Goal: Use online tool/utility: Utilize a website feature to perform a specific function

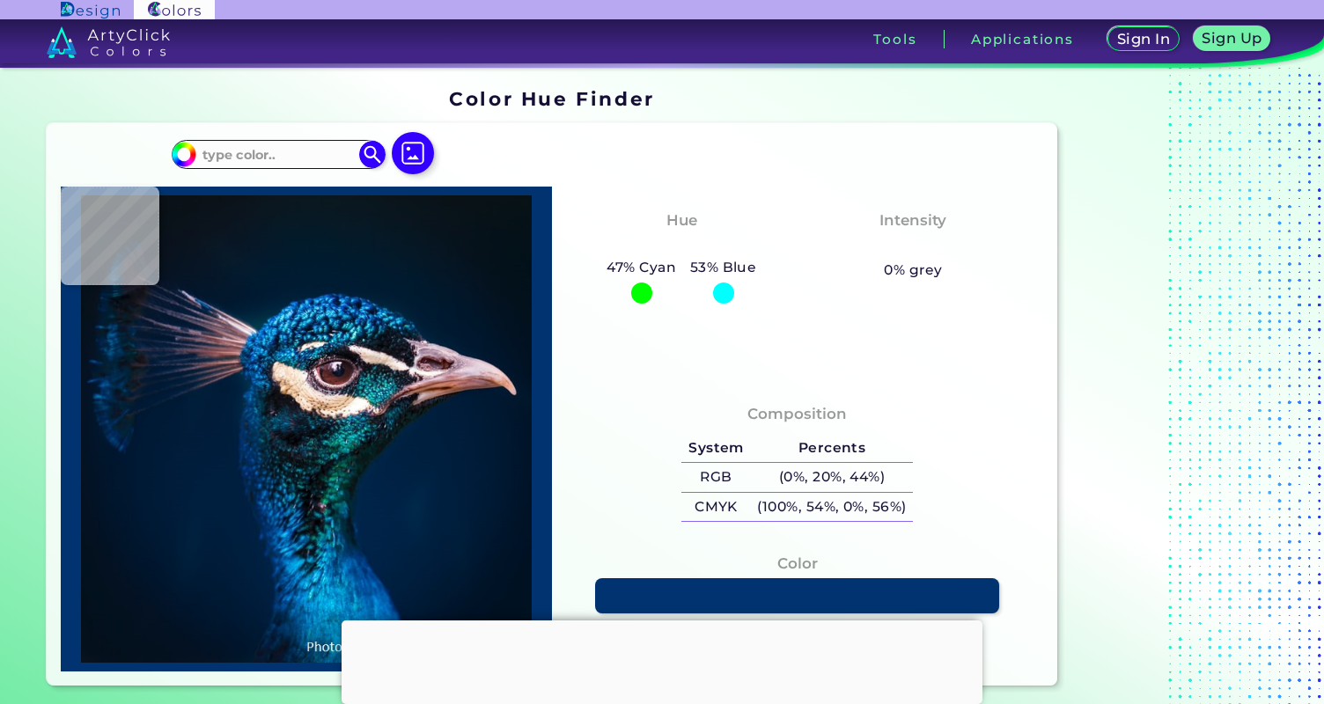
type input "#000000"
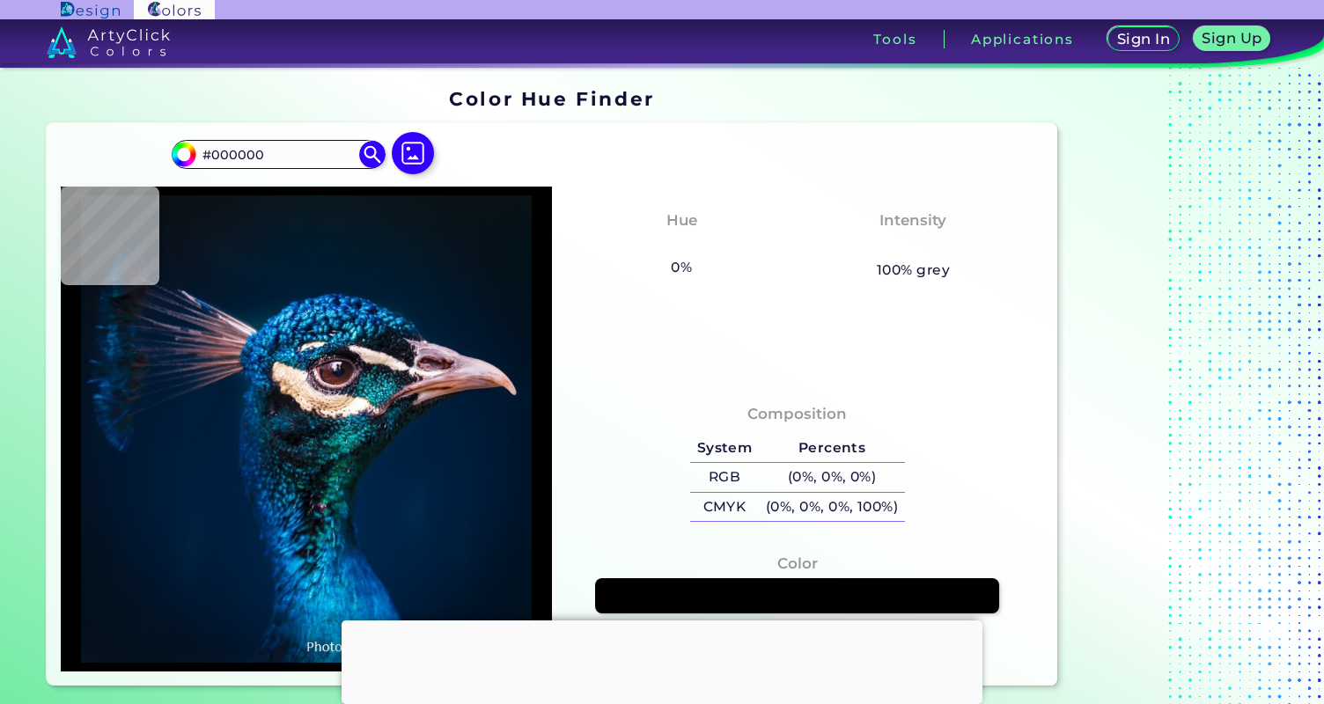
type input "#0a1117"
type input "#0A1117"
type input "#0a1820"
type input "#0A1820"
type input "#0a1821"
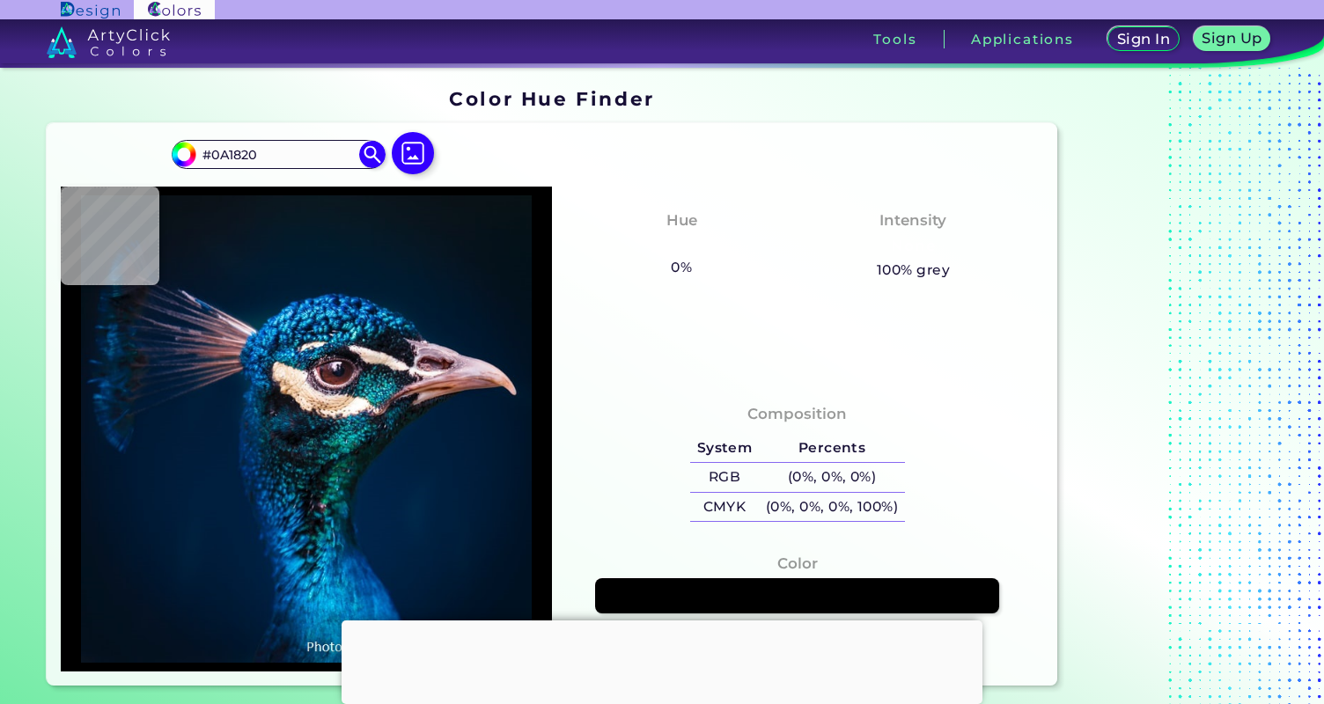
type input "#0A1821"
type input "#081923"
type input "#041a28"
type input "#041A28"
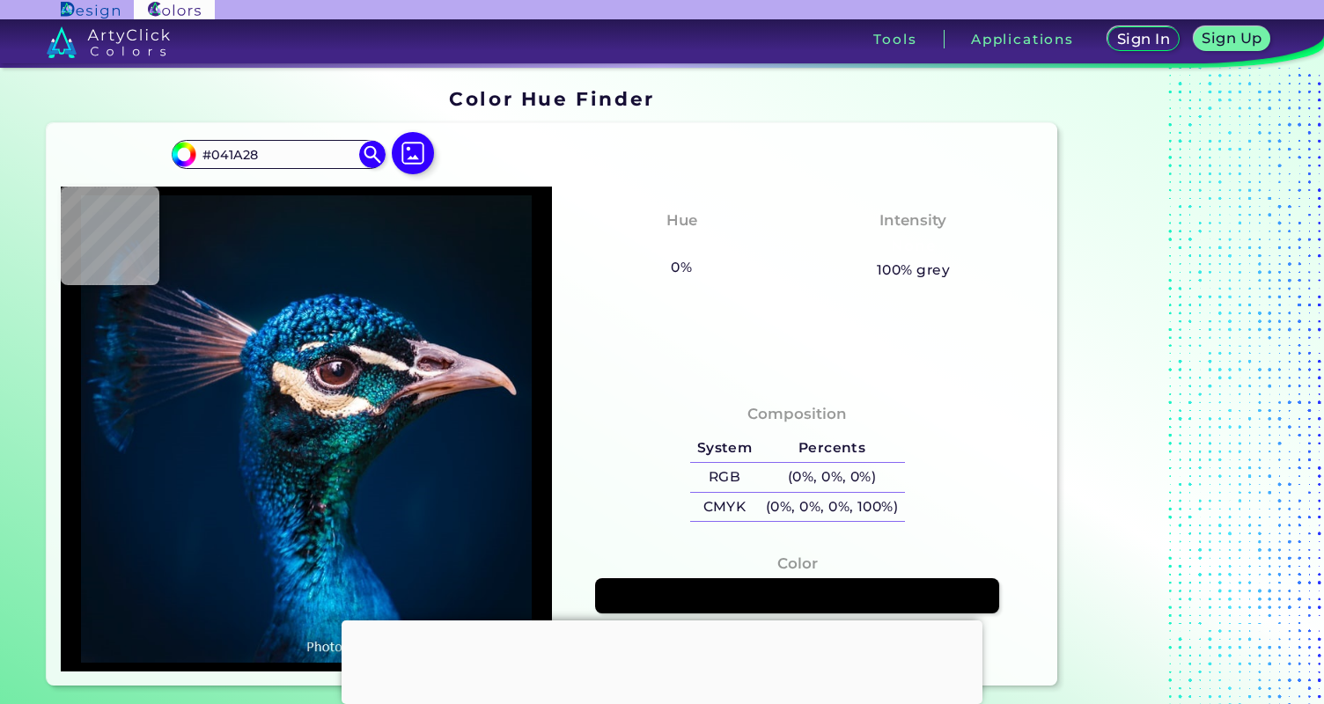
type input "#011b2a"
type input "#011B2A"
type input "#001b30"
type input "#001B30"
type input "#001b32"
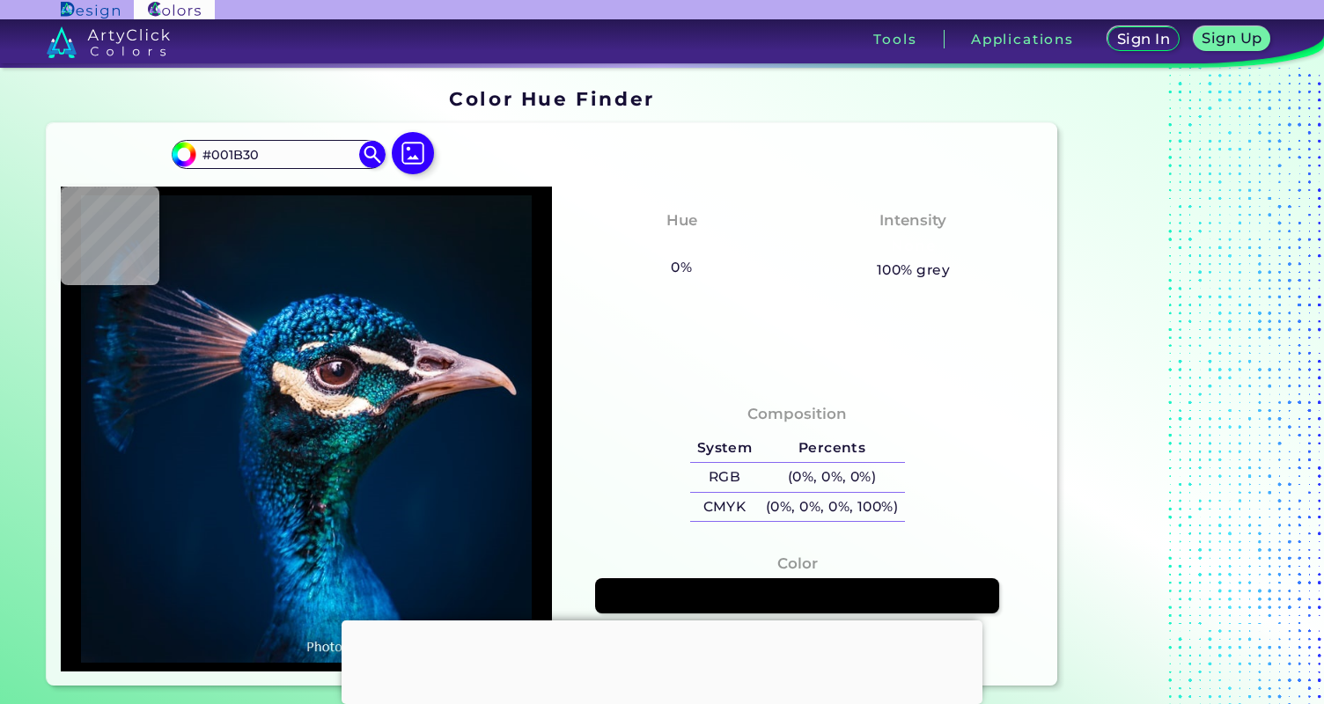
type input "#001B32"
type input "#002138"
type input "#013e74"
type input "#013E74"
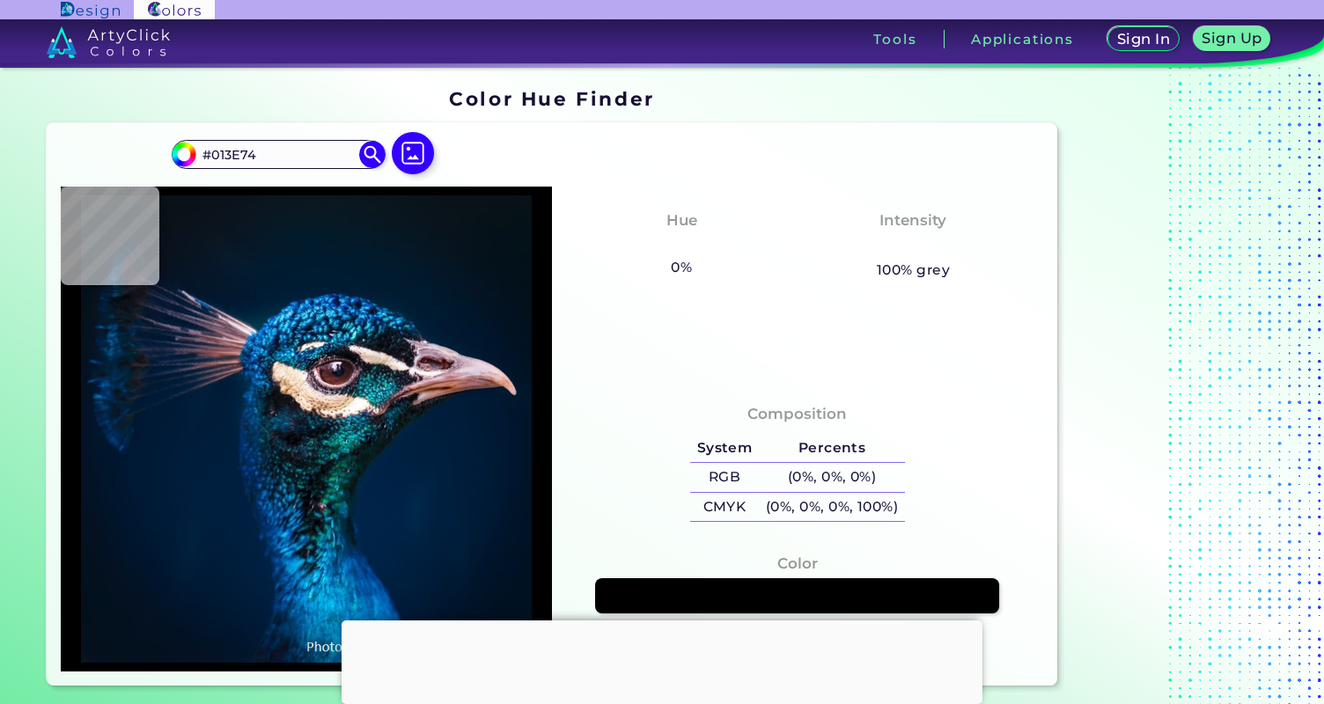
type input "#1599b0"
type input "#1599B0"
type input "#002233"
type input "#c3a0b7"
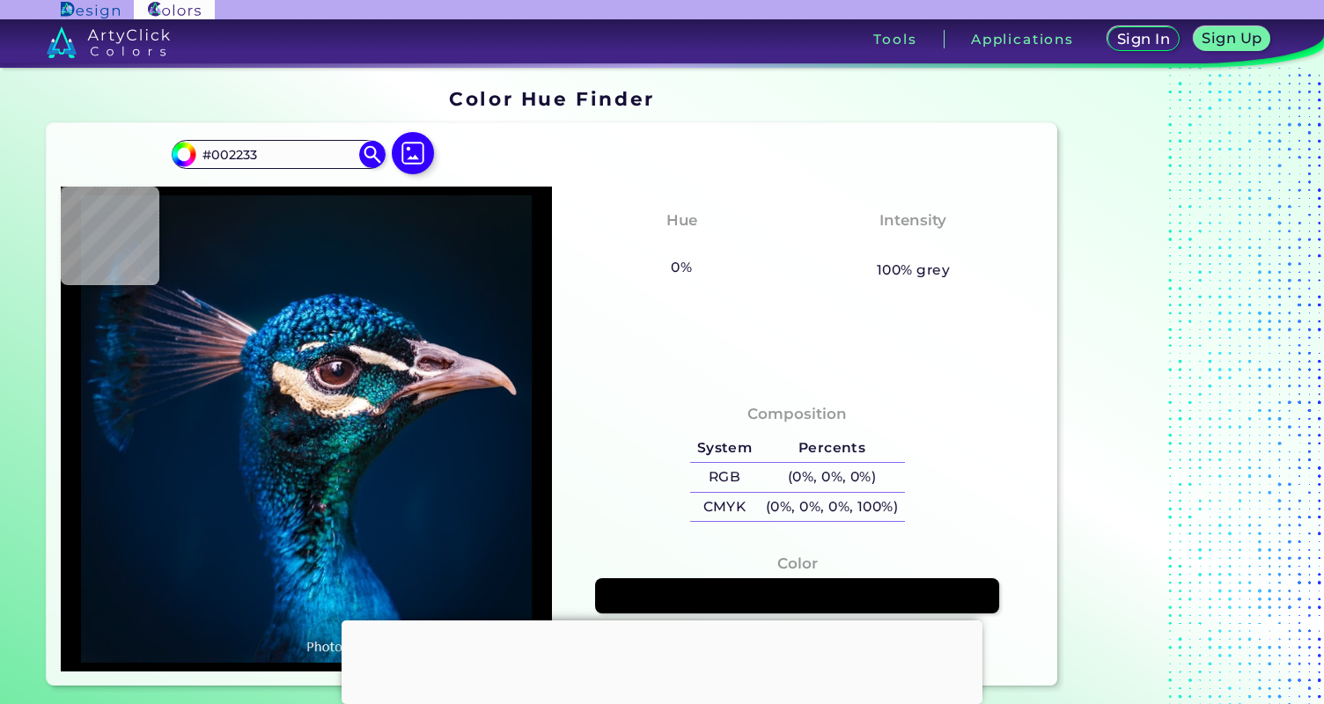
type input "#C3A0B7"
type input "#ceb5c4"
type input "#CEB5C4"
type input "#b897af"
type input "#B897AF"
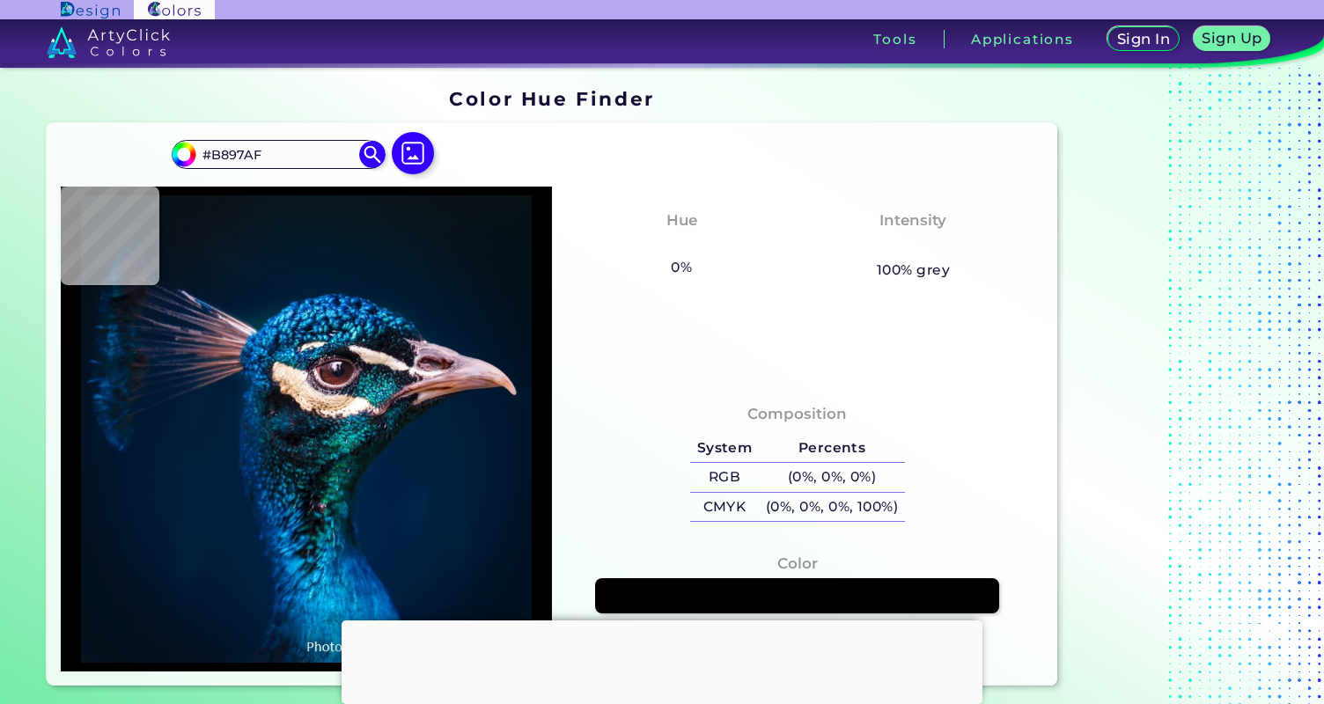
type input "#ae90a6"
type input "#AE90A6"
type input "#aa8da1"
type input "#AA8DA1"
type input "#ad8ea3"
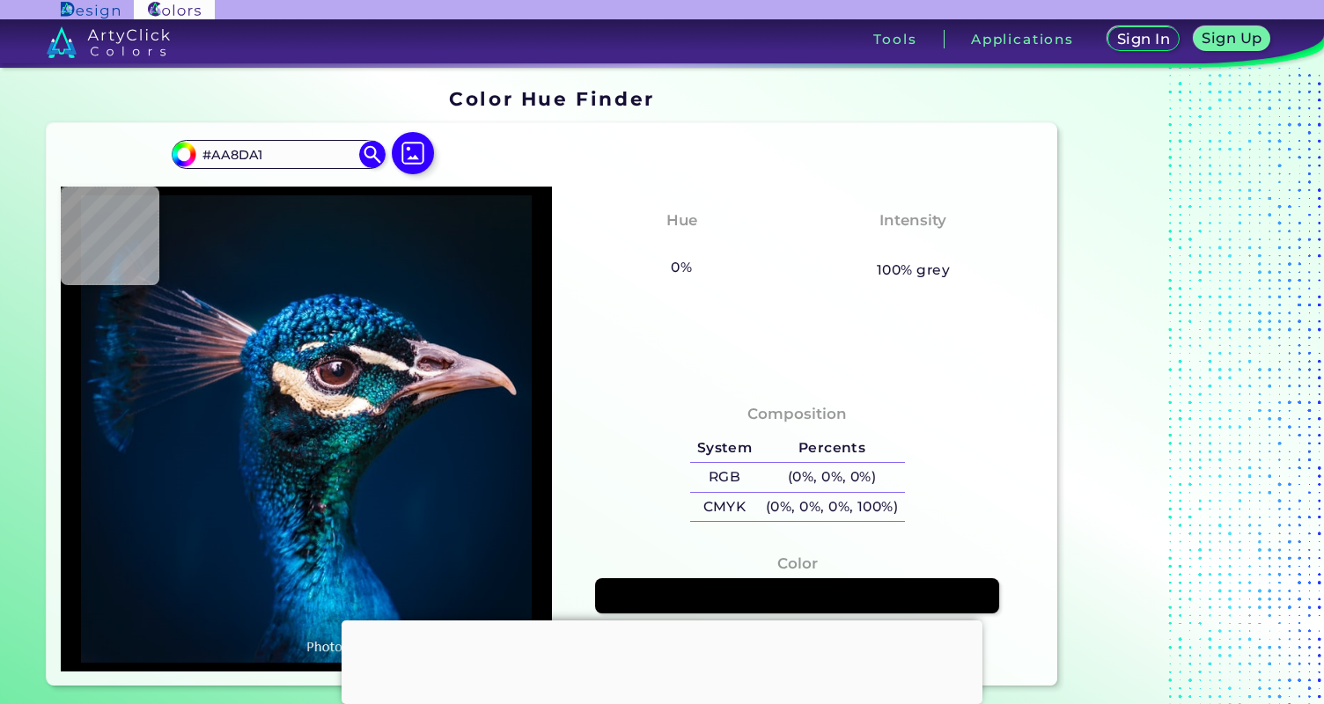
type input "#AD8EA3"
type input "#c2a8bb"
type input "#C2A8BB"
type input "#e0cede"
type input "#E0CEDE"
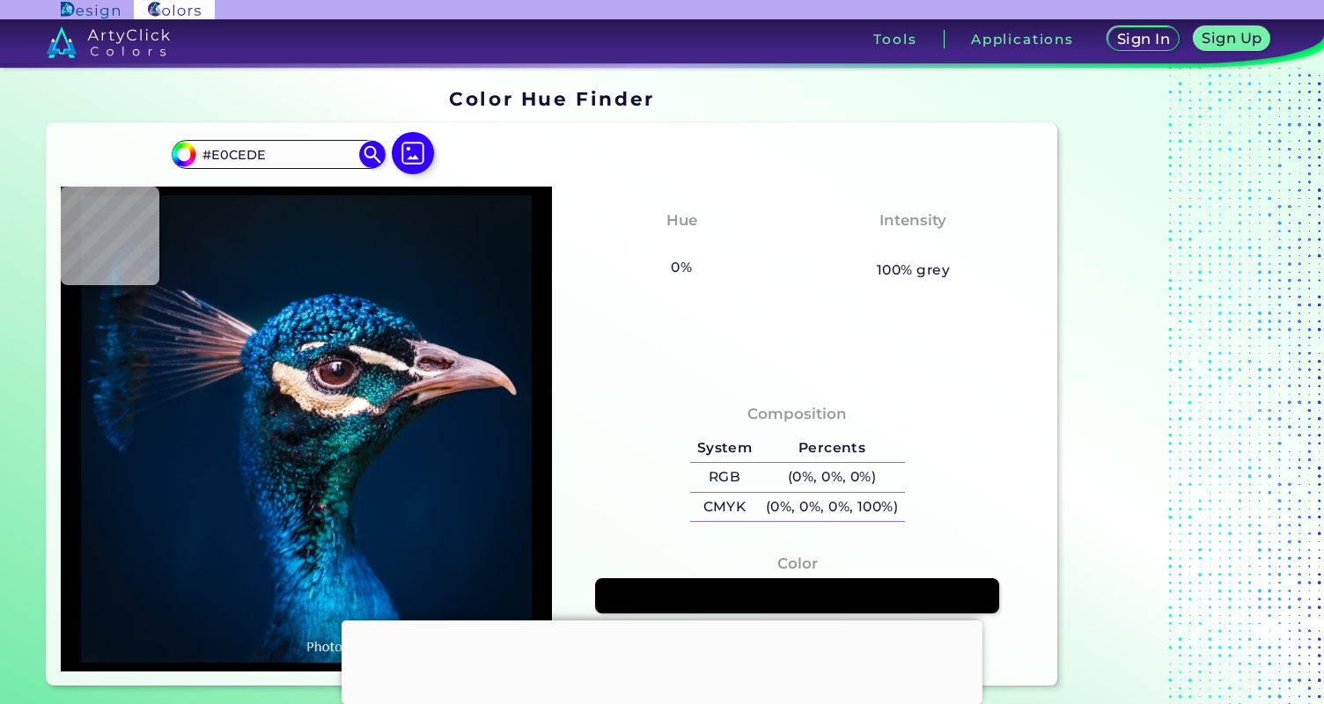
type input "#051D35"
type input "#002039"
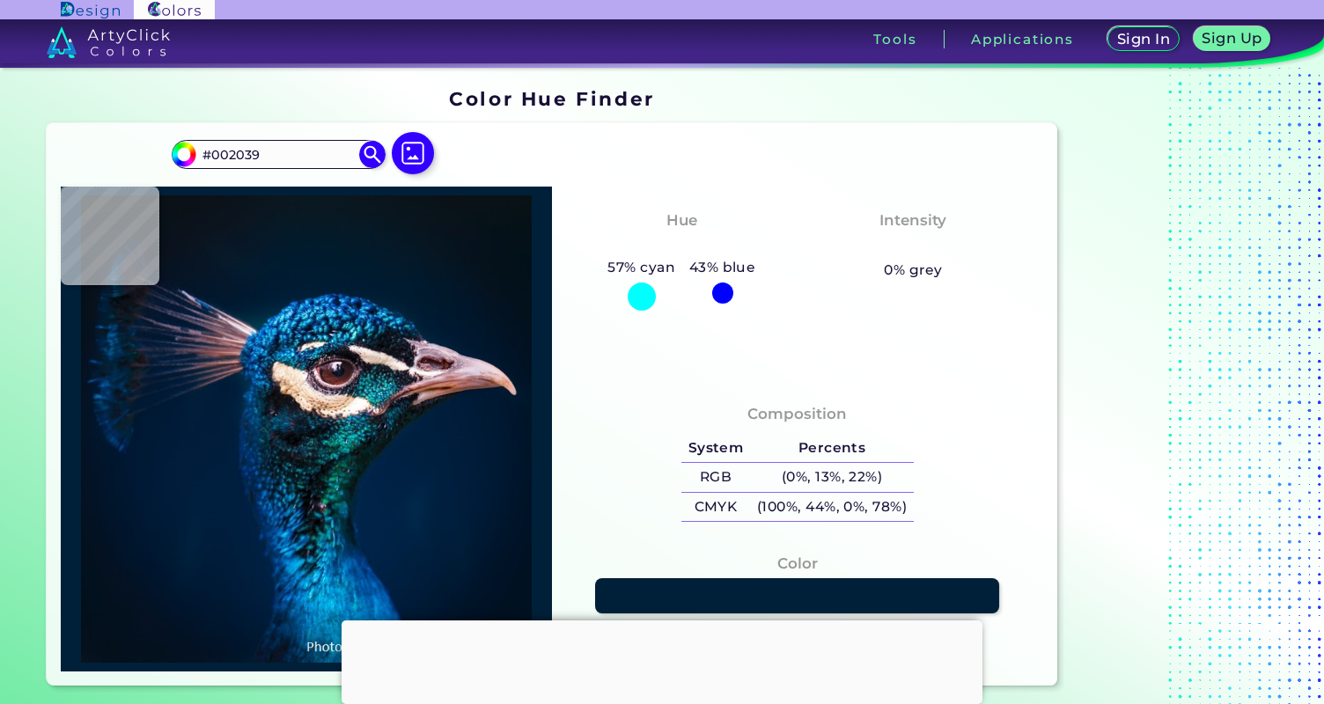
type input "#001c34"
type input "#001C34"
type input "#001a31"
type input "#001A31"
type input "#001a2f"
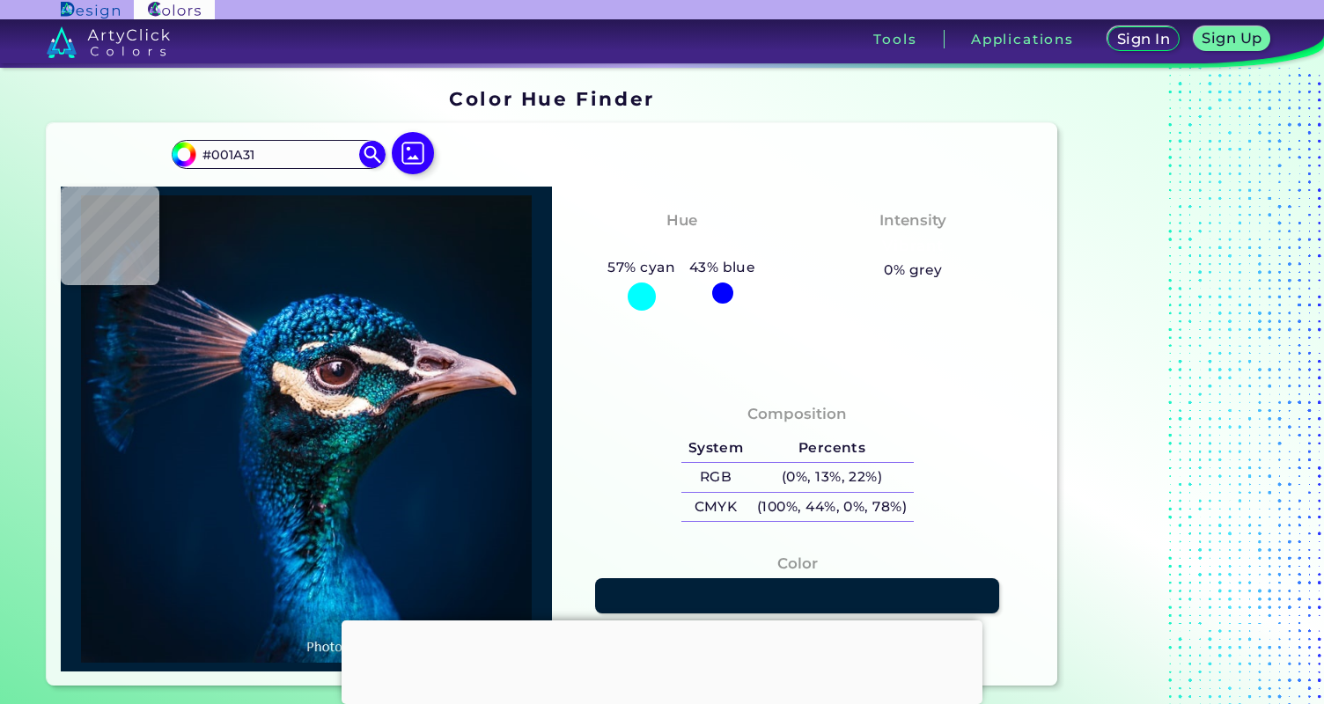
type input "#001A2F"
type input "#001a31"
type input "#001A31"
type input "#001b30"
type input "#001B30"
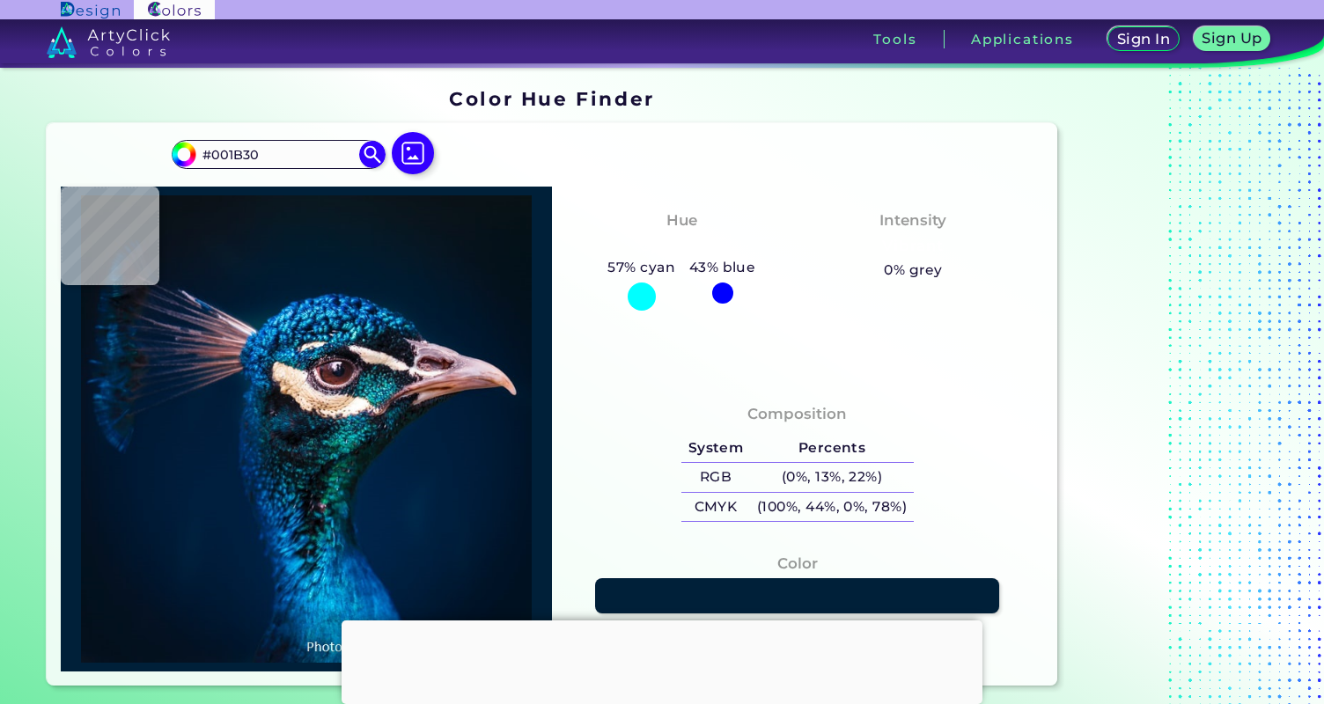
type input "#011a2e"
type input "#011A2E"
type input "#031A2A"
type input "#04192a"
type input "#04192A"
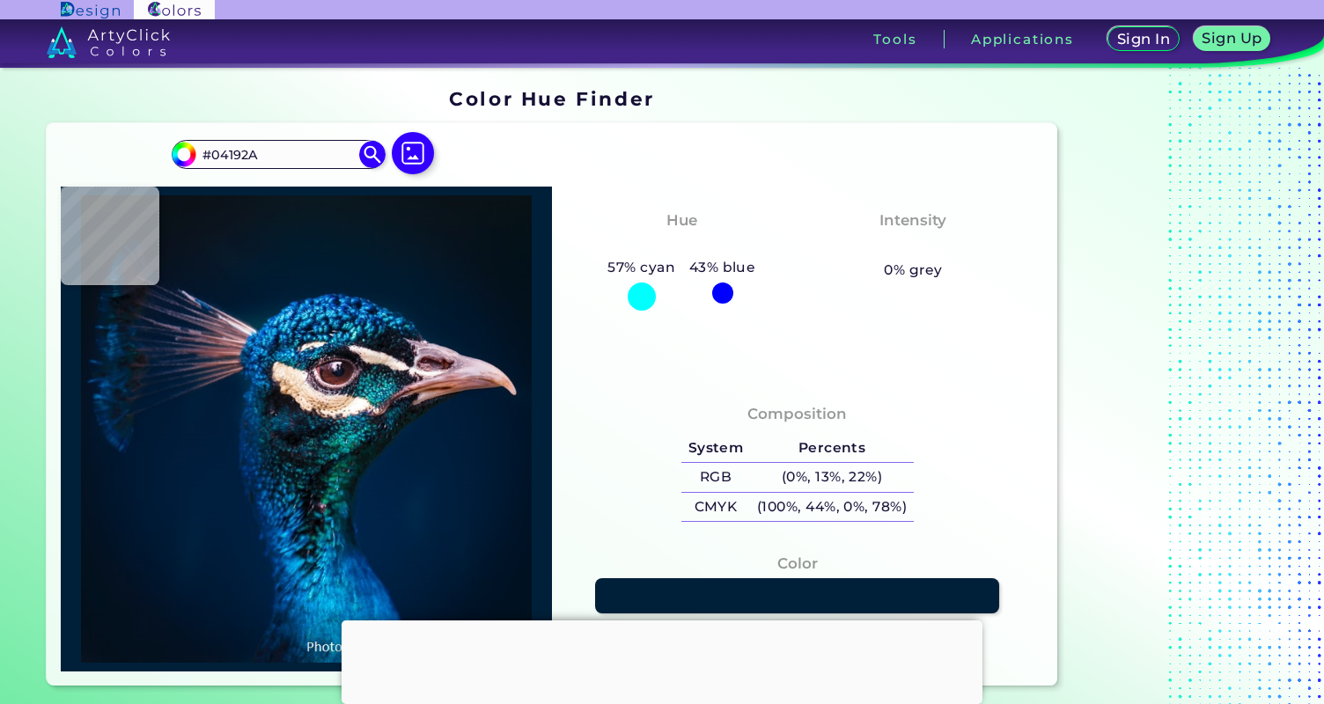
type input "#031927"
type input "#041a28"
type input "#041A28"
type input "#061927"
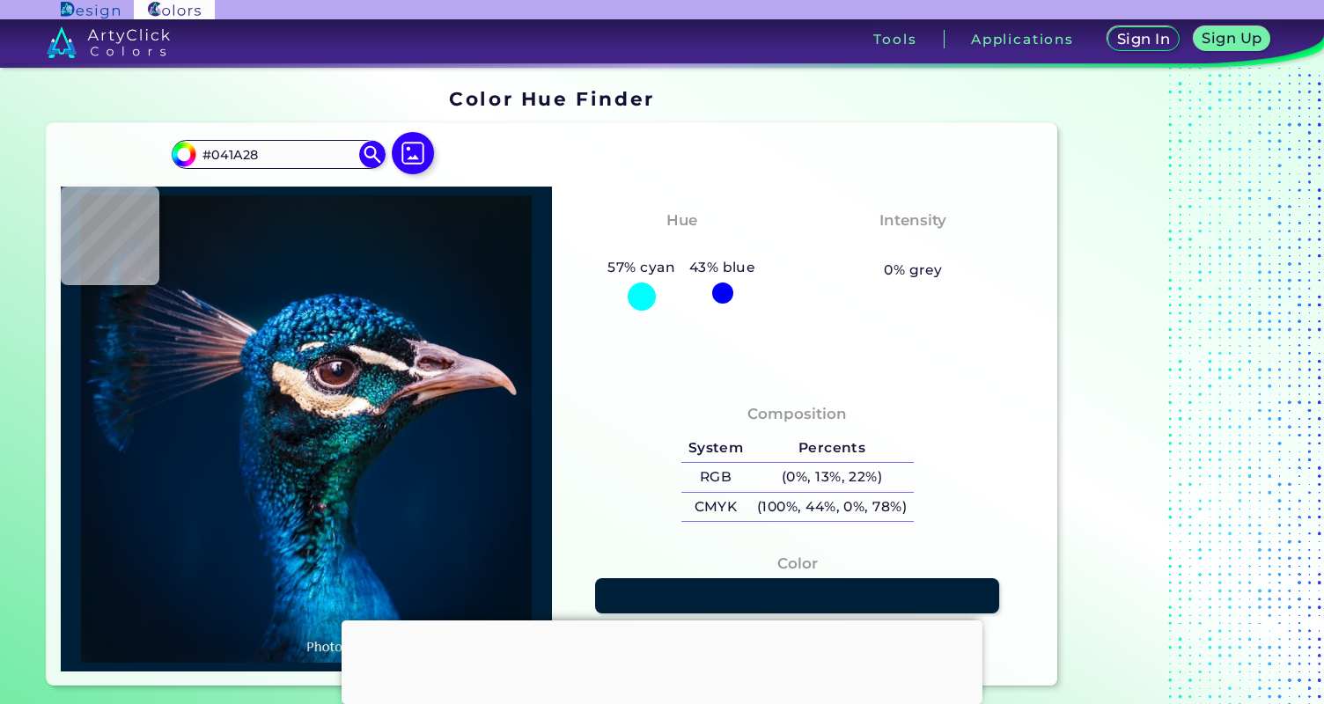
type input "#061927"
type input "#041a28"
type input "#041A28"
type input "#031a28"
type input "#031A28"
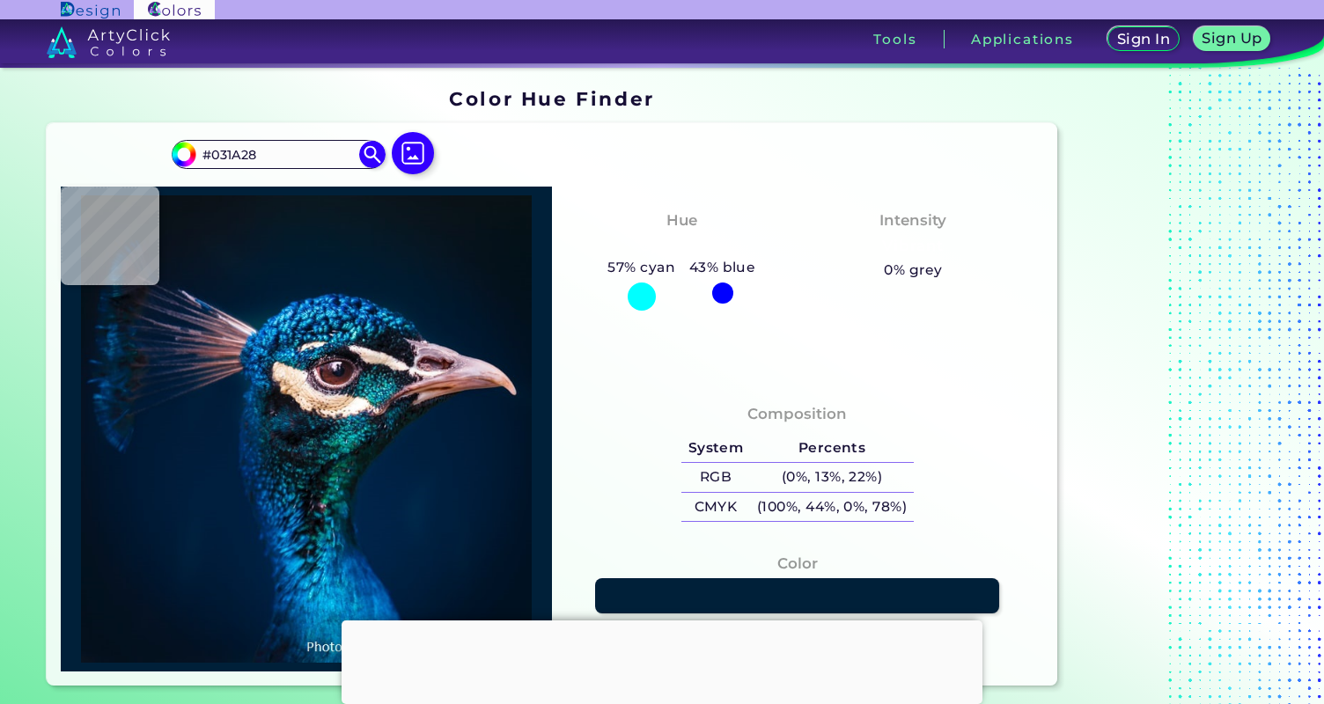
type input "#041a28"
type input "#041A28"
type input "#071925"
type input "#071923"
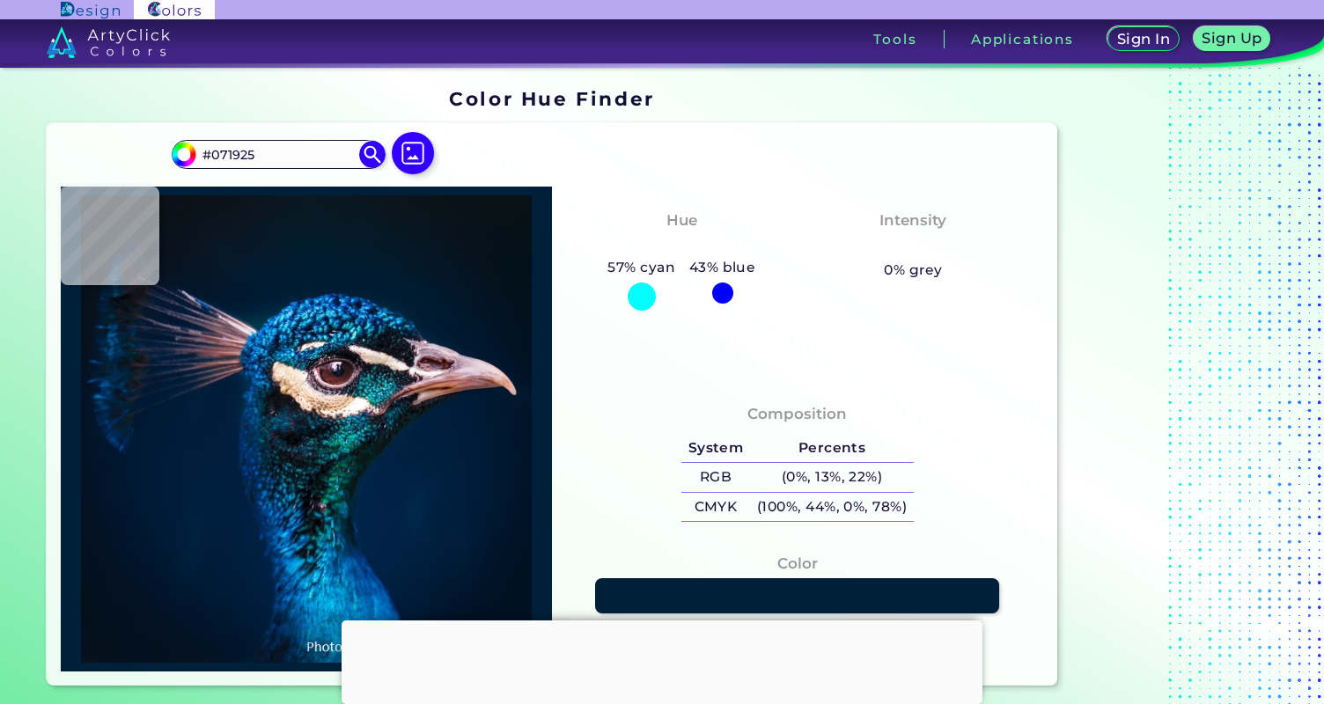
type input "#071923"
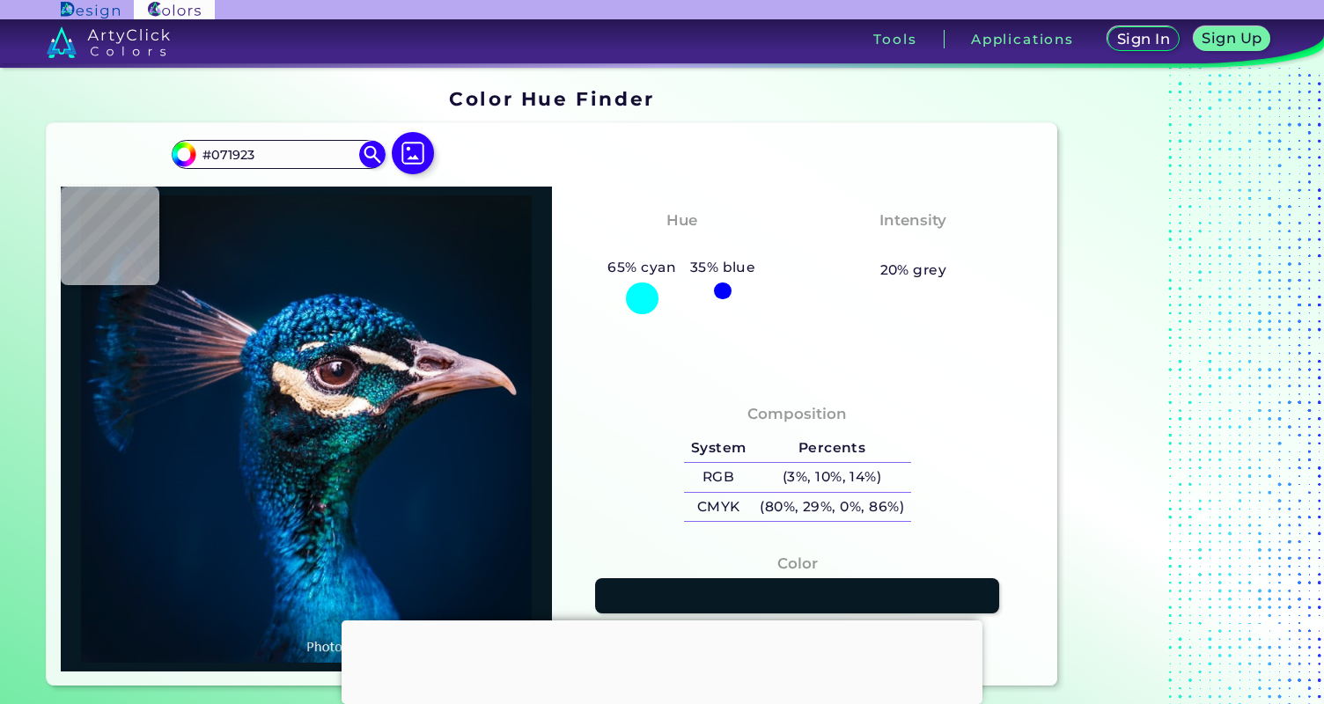
type input "#091720"
type input "#0b161f"
type input "#0B161F"
type input "#0b151e"
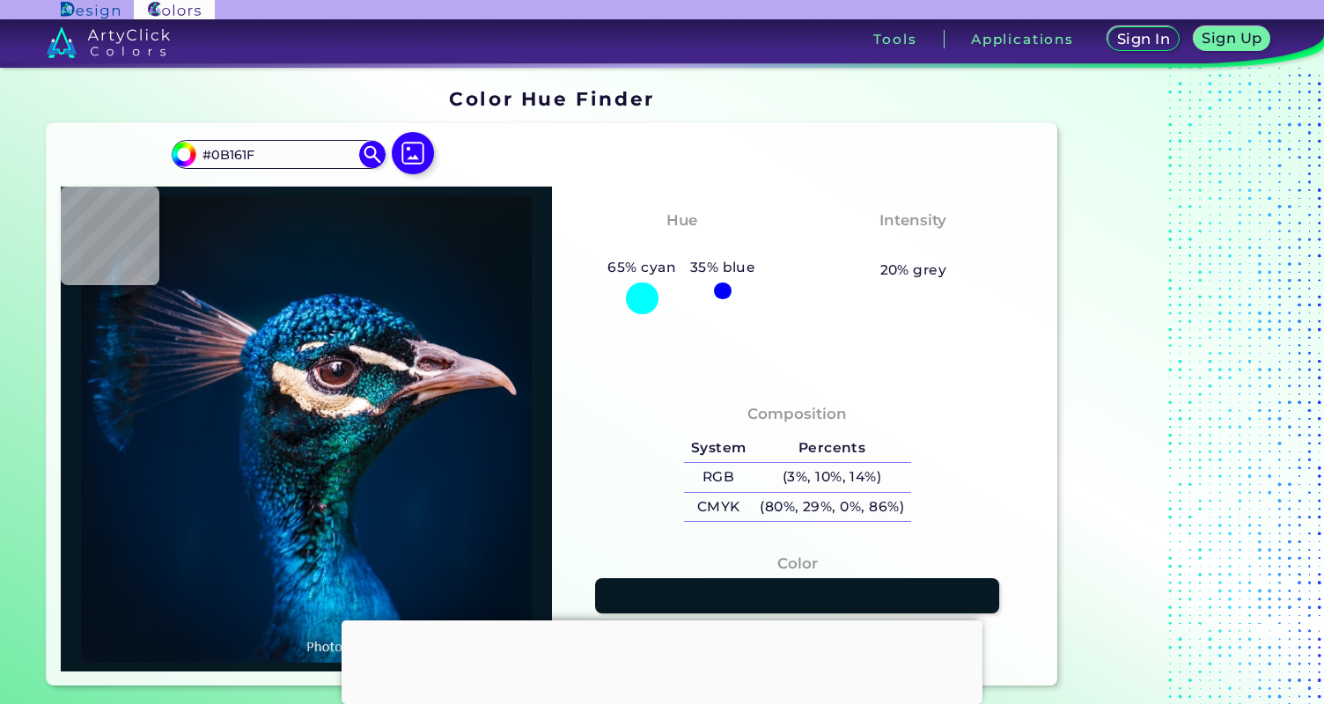
type input "#0B151E"
type input "#031219"
type input "#071520"
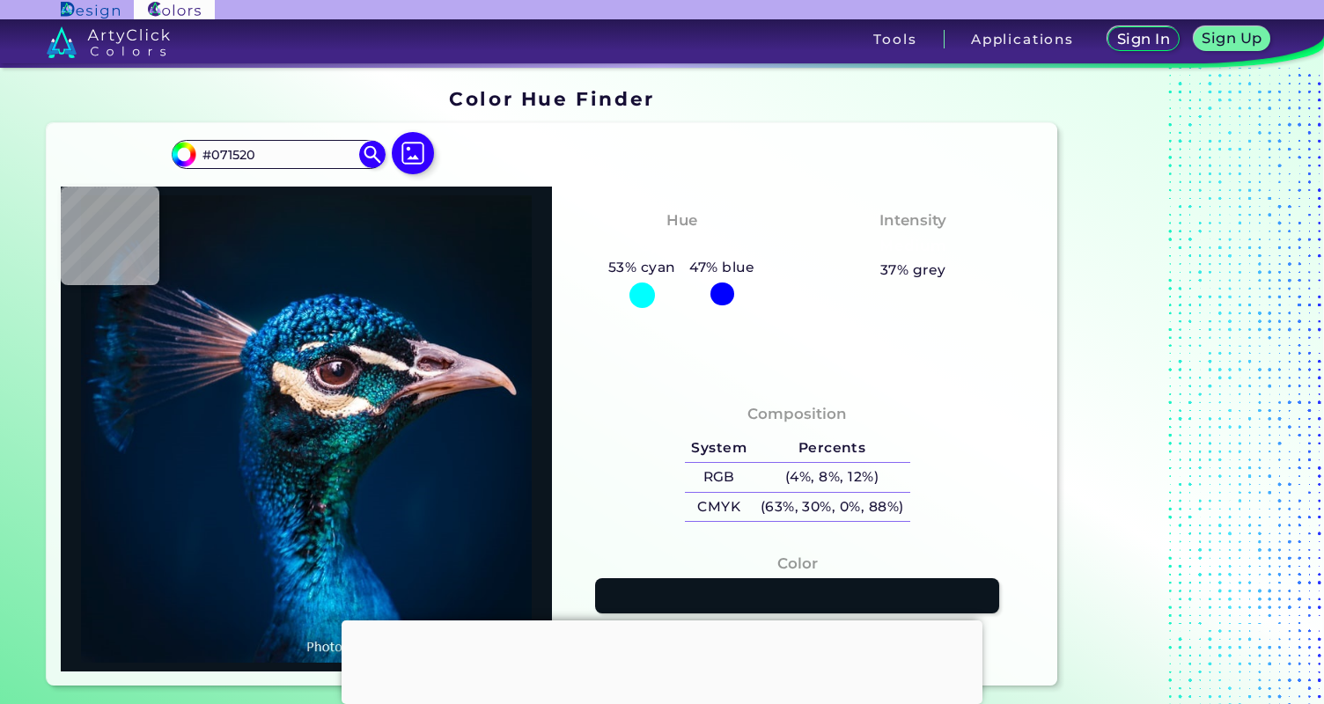
type input "#061927"
type input "#071927"
type input "#071925"
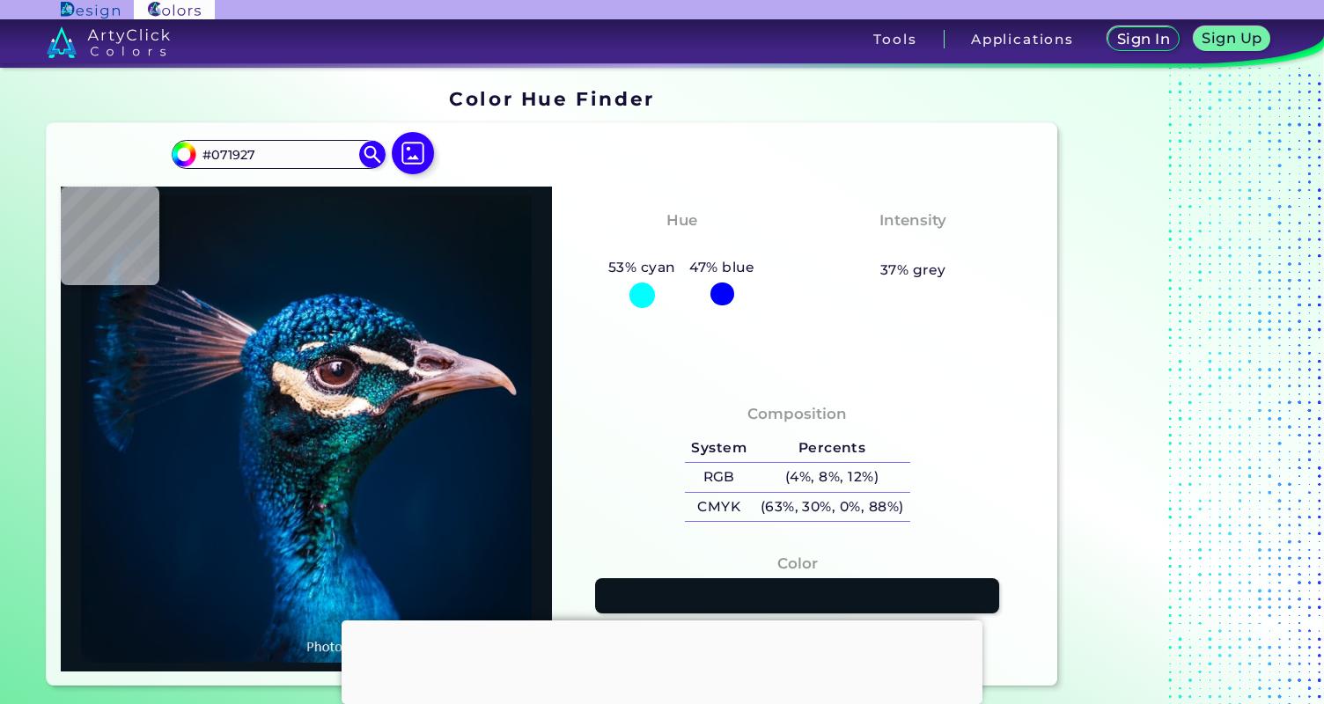
type input "#071925"
type input "#071923"
type input "#081923"
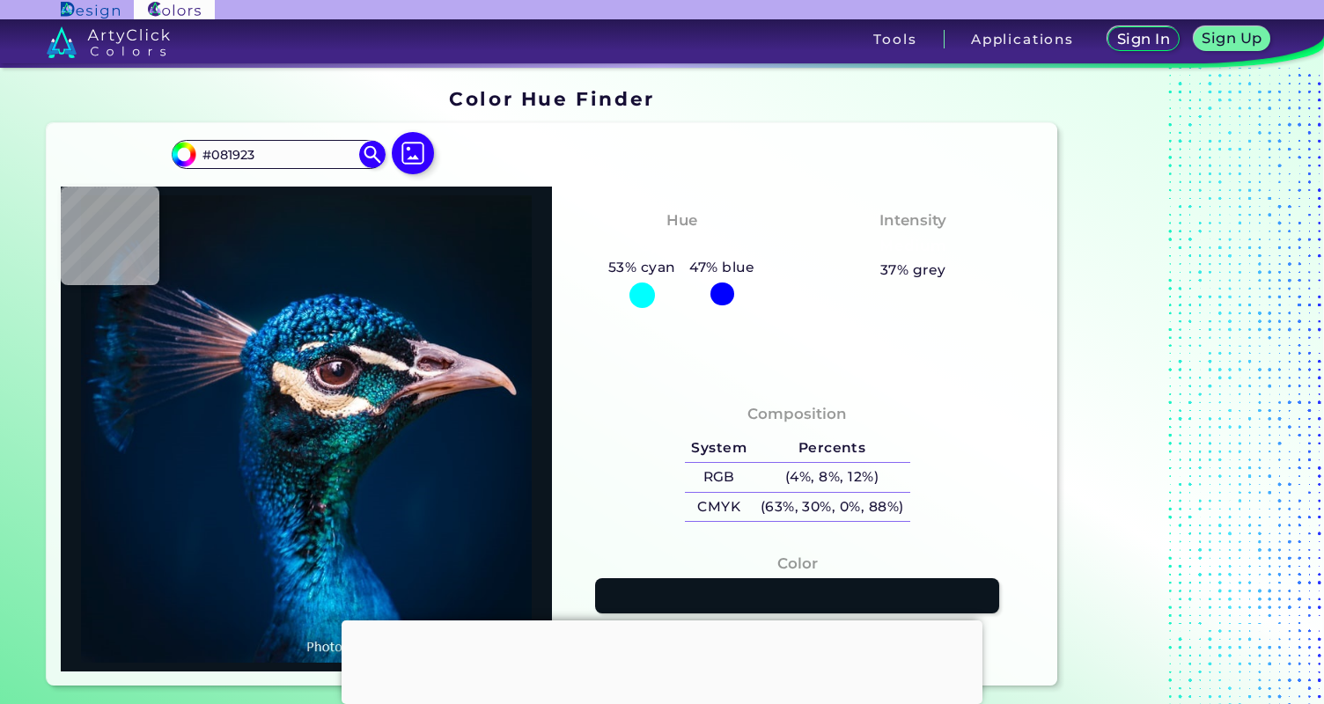
type input "#0a1823"
type input "#0A1823"
type input "#091722"
type input "#091720"
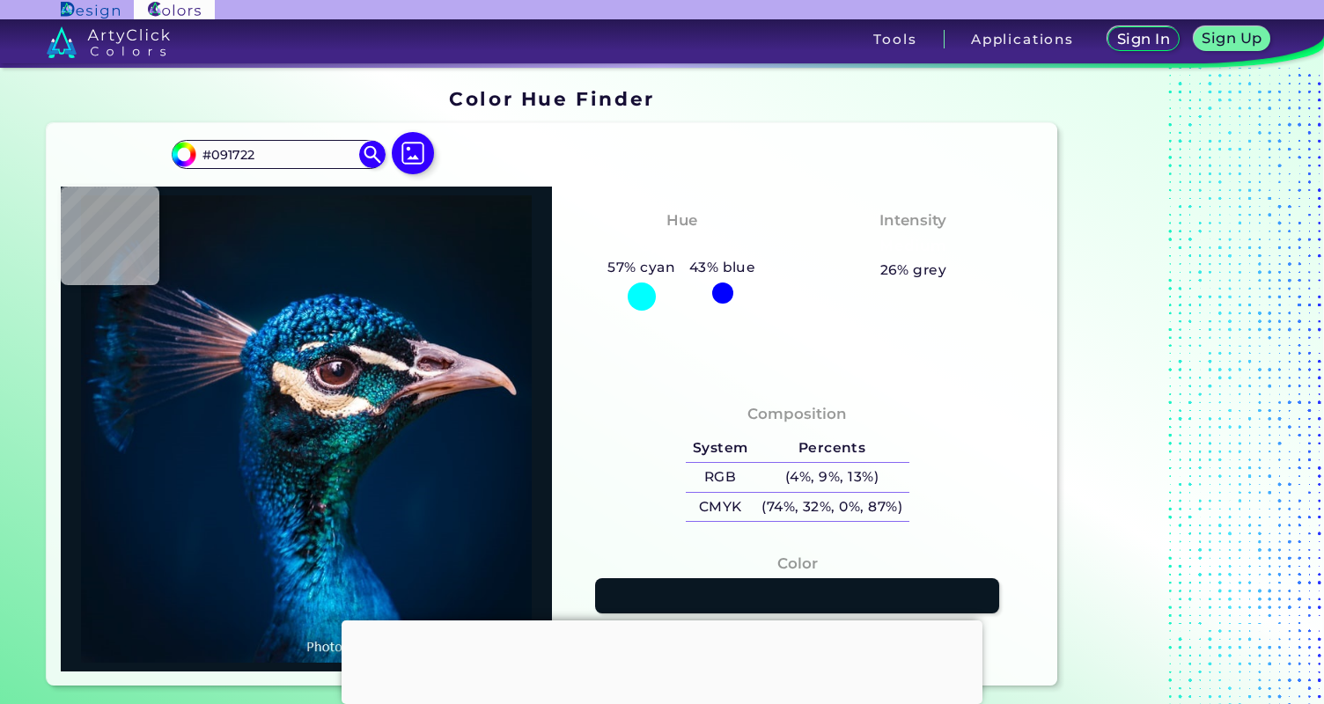
type input "#091720"
type input "#0a1720"
type input "#0A1720"
type input "#0a171f"
type input "#0A171F"
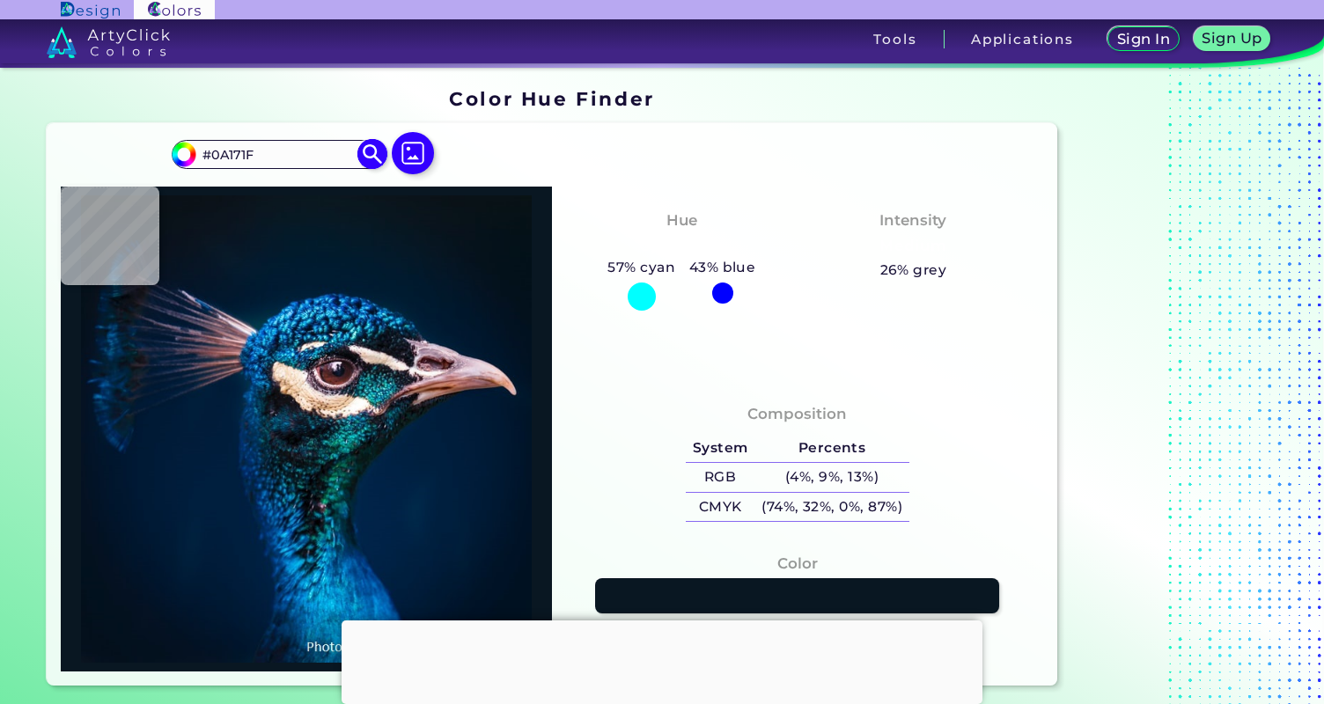
type input "#0C161F"
type input "#0b151e"
click at [268, 154] on input "#0B151E" at bounding box center [278, 155] width 164 height 24
paste input "006341"
click at [239, 158] on input "#0B151E" at bounding box center [278, 155] width 164 height 24
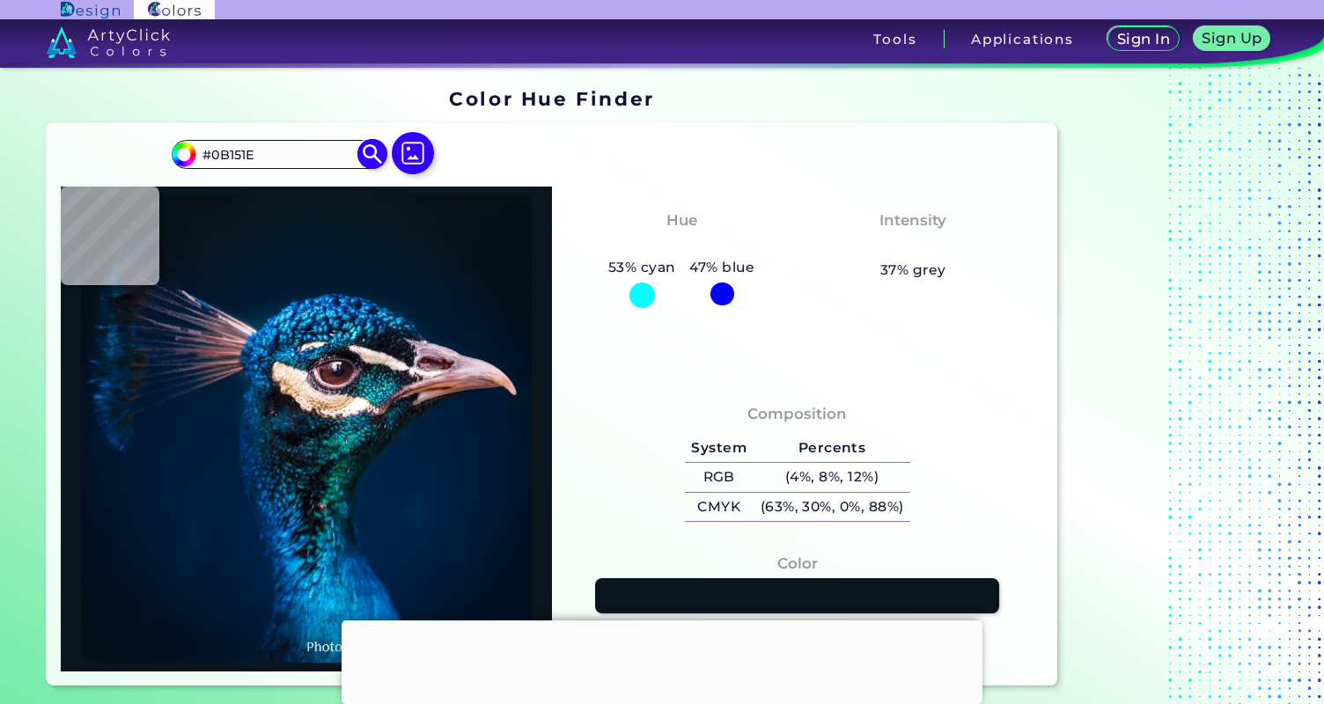
click at [239, 158] on input "#0B151E" at bounding box center [278, 155] width 164 height 24
paste input "06341"
type input "#006341"
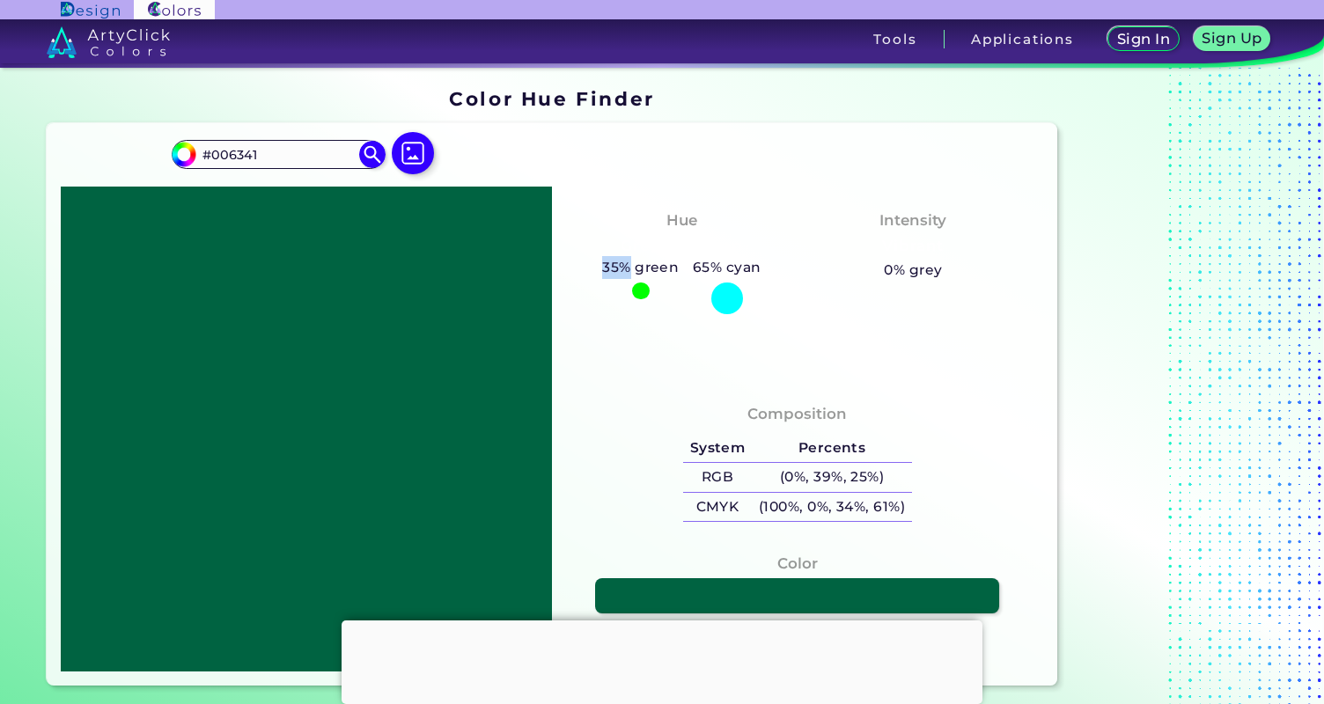
drag, startPoint x: 602, startPoint y: 268, endPoint x: 632, endPoint y: 270, distance: 30.0
click at [632, 270] on h5 "35% green" at bounding box center [640, 267] width 91 height 23
copy h5 "35%"
drag, startPoint x: 694, startPoint y: 266, endPoint x: 721, endPoint y: 266, distance: 27.3
click at [721, 266] on h5 "65% cyan" at bounding box center [727, 267] width 82 height 23
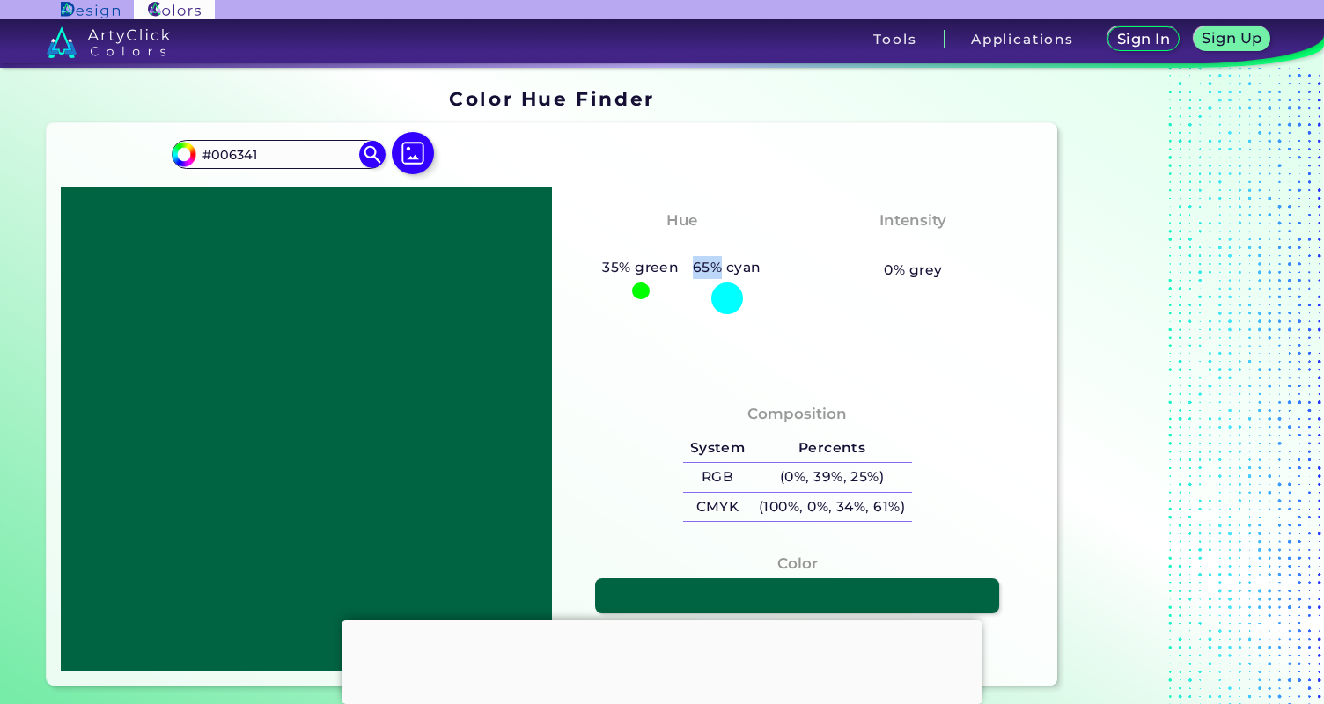
copy h5 "65%"
click at [694, 264] on h5 "65% cyan" at bounding box center [727, 267] width 82 height 23
click at [637, 357] on div "Hue Greenish Cyan 35% green 65% cyan Intensity Vibrant 0% grey" at bounding box center [797, 284] width 491 height 195
